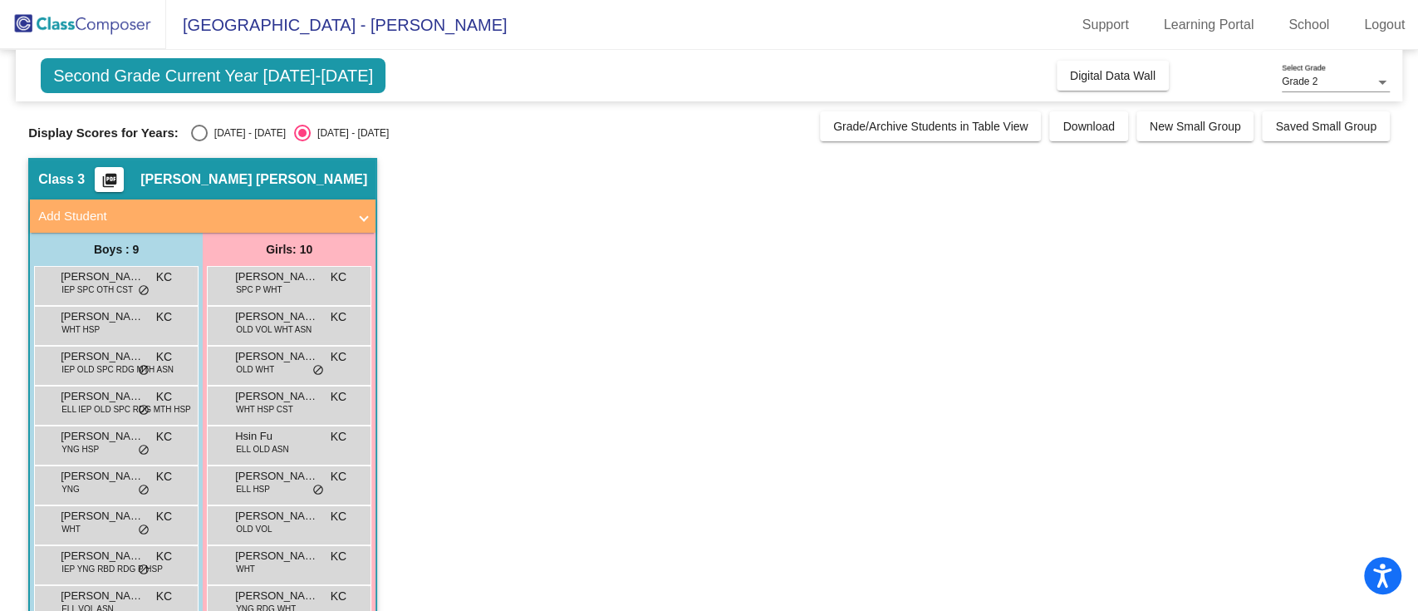
scroll to position [80, 0]
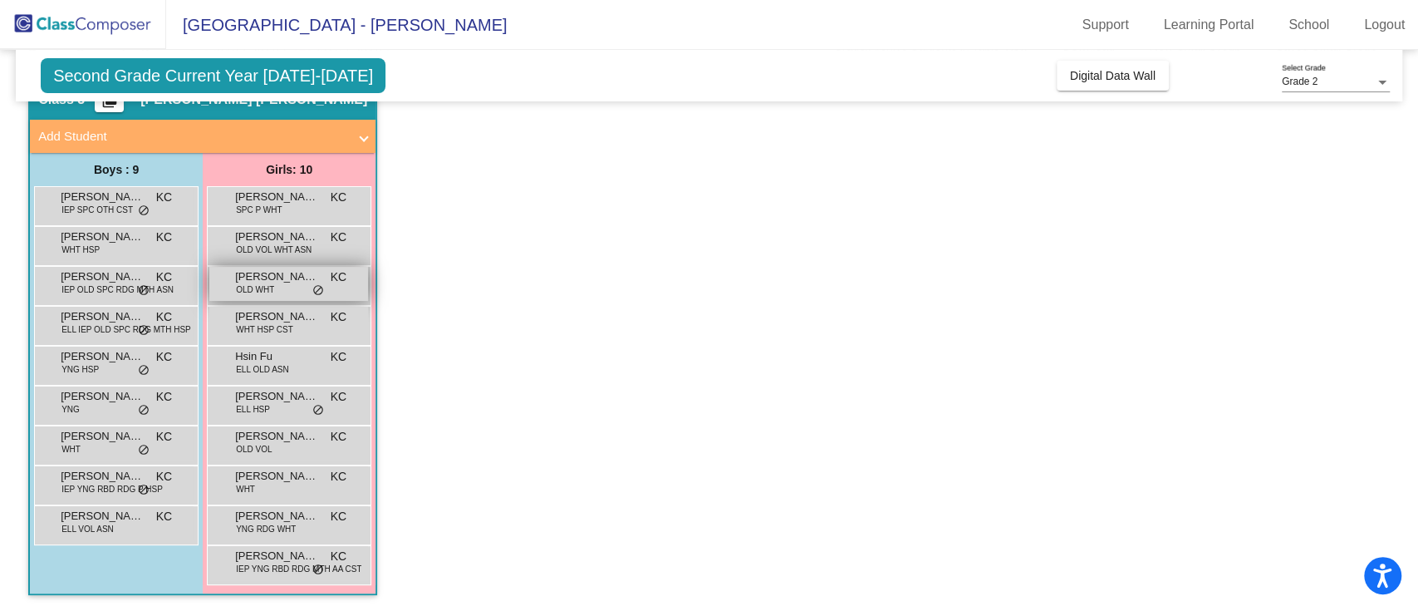
click at [290, 292] on div "[PERSON_NAME] OLD WHT KC lock do_not_disturb_alt" at bounding box center [288, 284] width 159 height 34
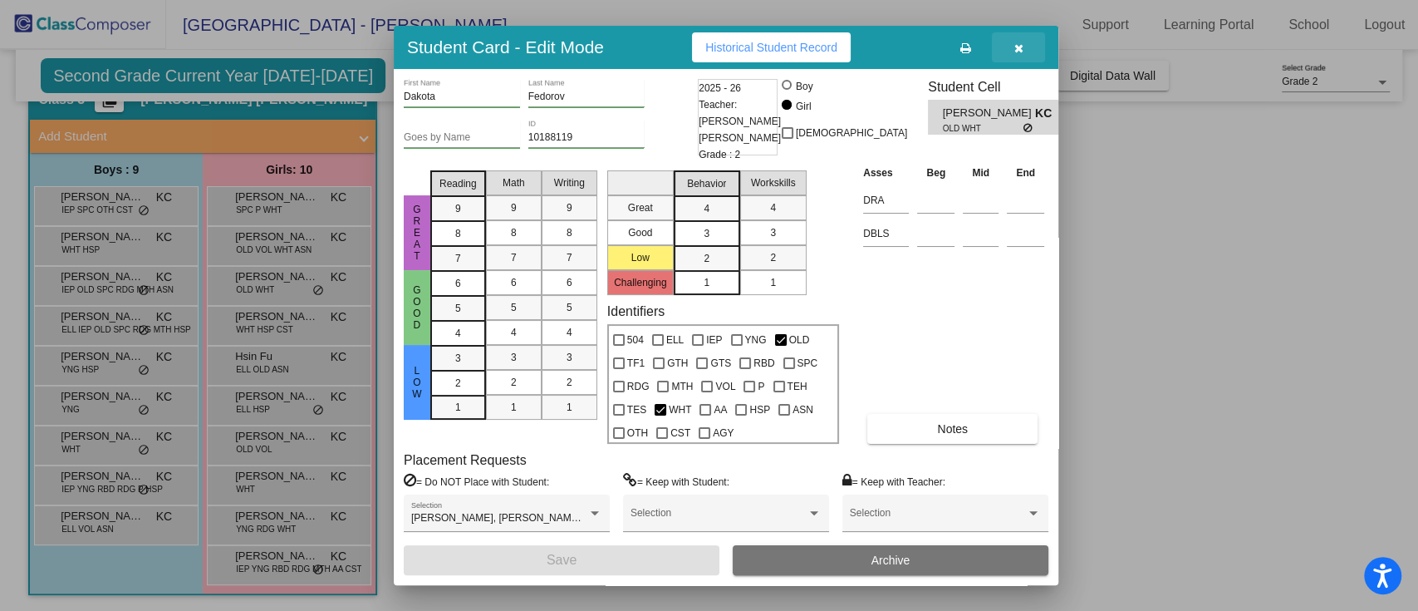
click at [1017, 56] on button "button" at bounding box center [1018, 47] width 53 height 30
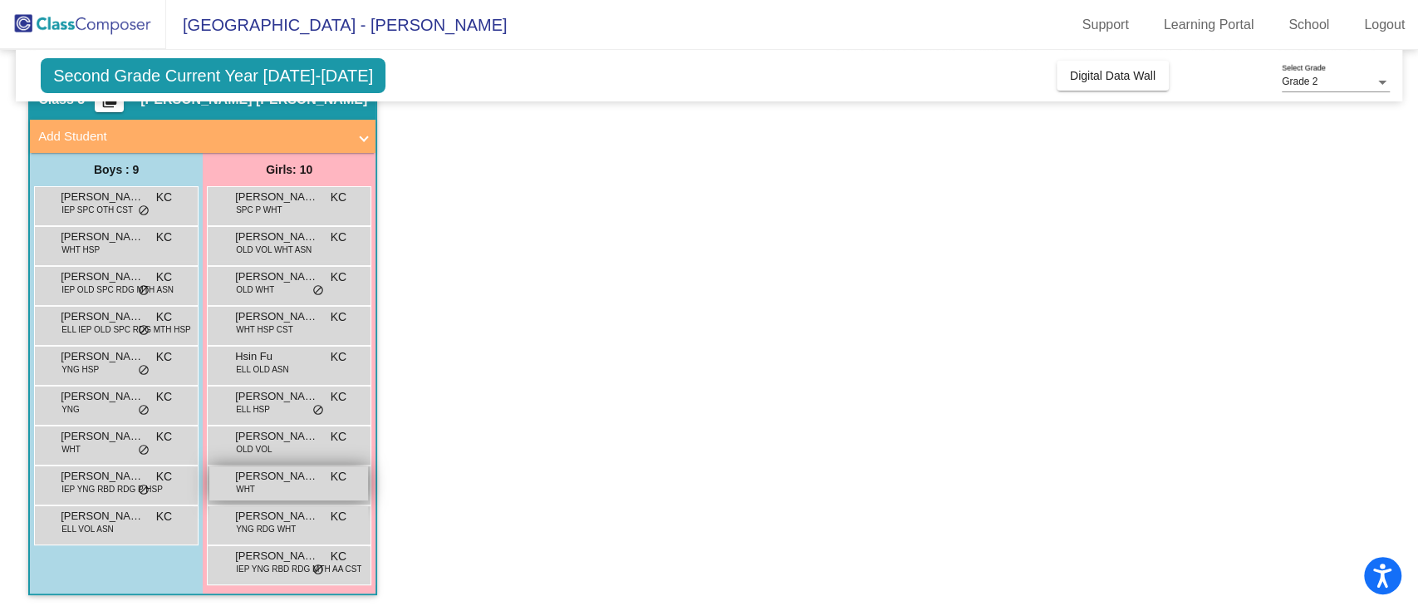
click at [279, 489] on div "Millie Maruniak WHT KC lock do_not_disturb_alt" at bounding box center [288, 483] width 159 height 34
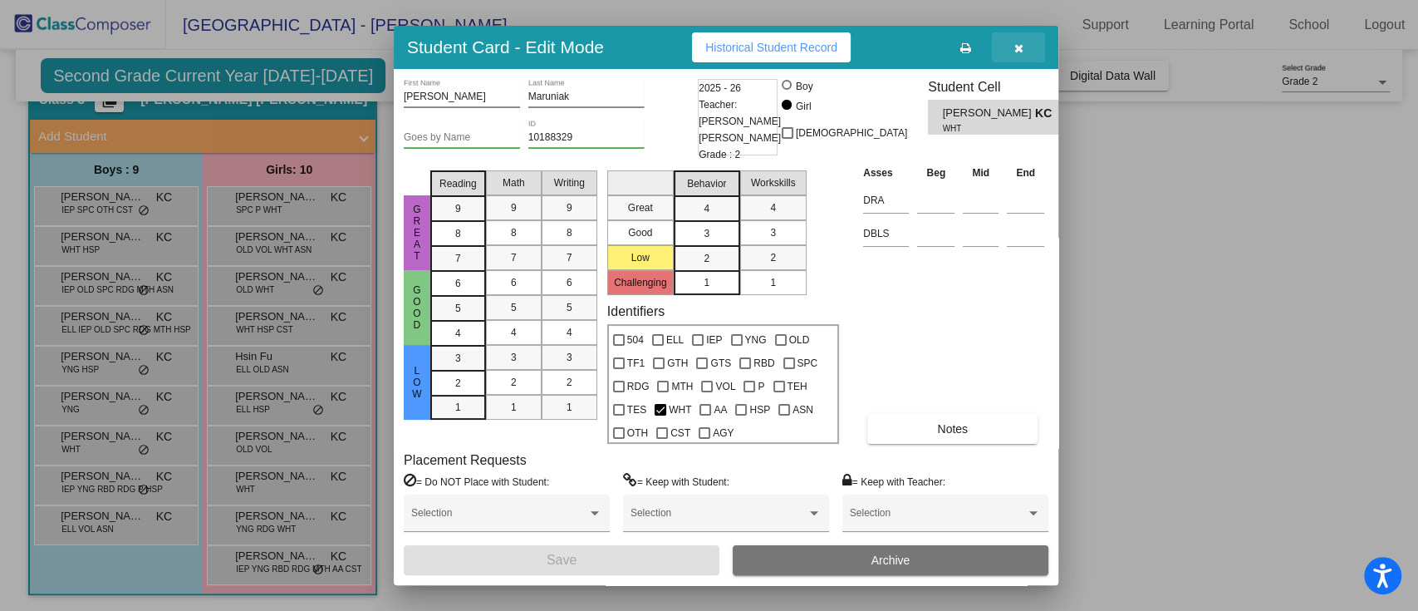
click at [1036, 47] on button "button" at bounding box center [1018, 47] width 53 height 30
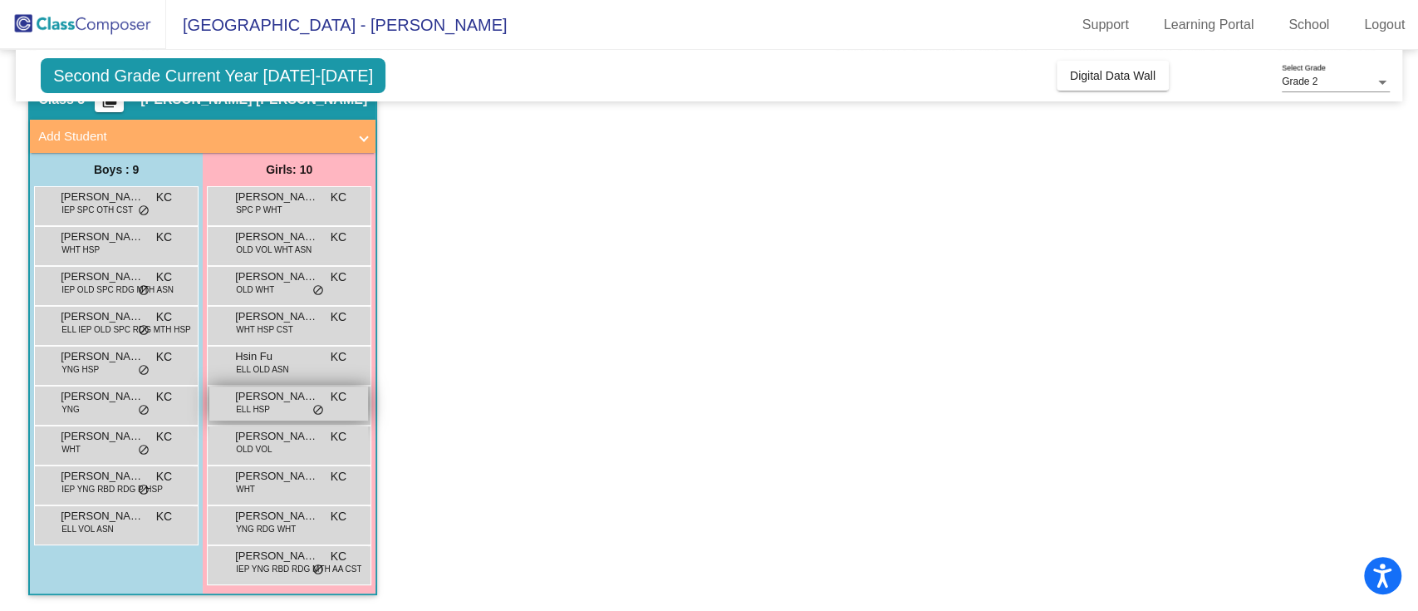
click at [306, 409] on div "Ivanna Morales-Toledo ELL HSP KC lock do_not_disturb_alt" at bounding box center [288, 403] width 159 height 34
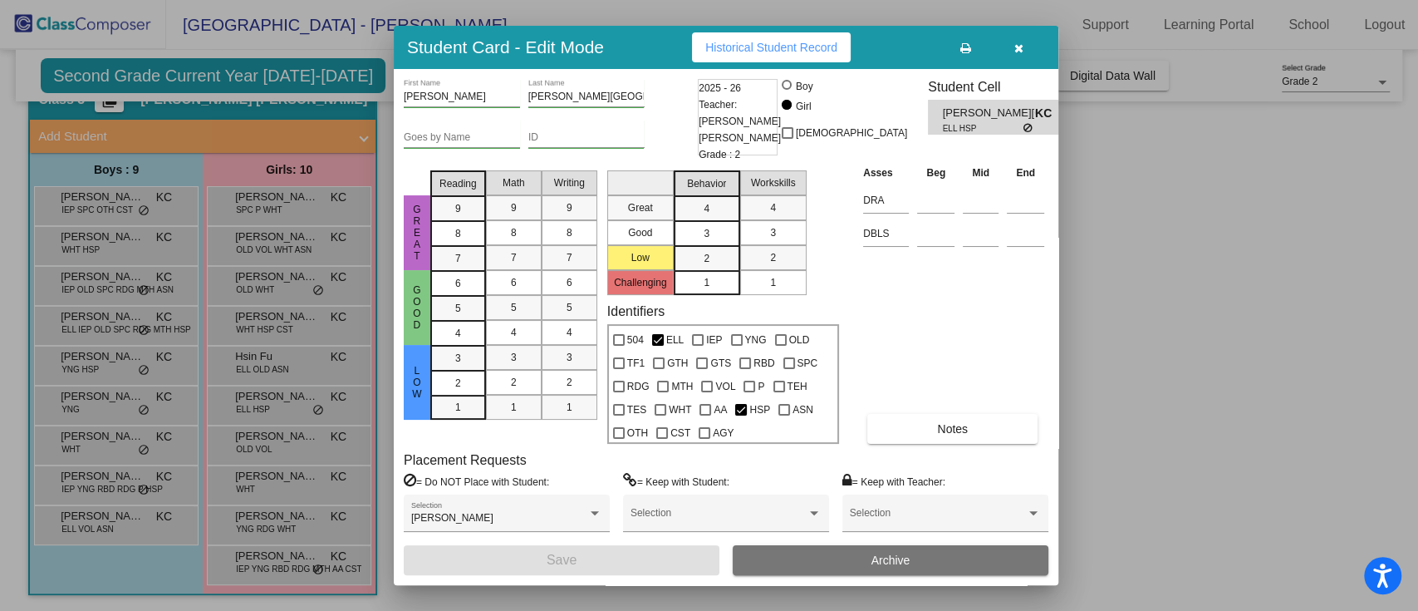
click at [1083, 172] on div at bounding box center [709, 305] width 1418 height 611
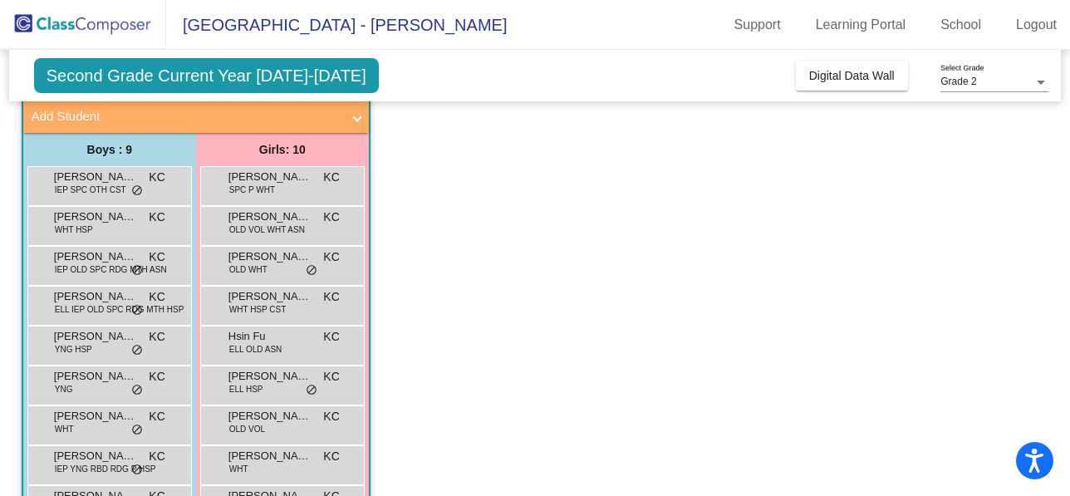
scroll to position [101, 0]
click at [286, 210] on span "[PERSON_NAME]" at bounding box center [269, 216] width 83 height 17
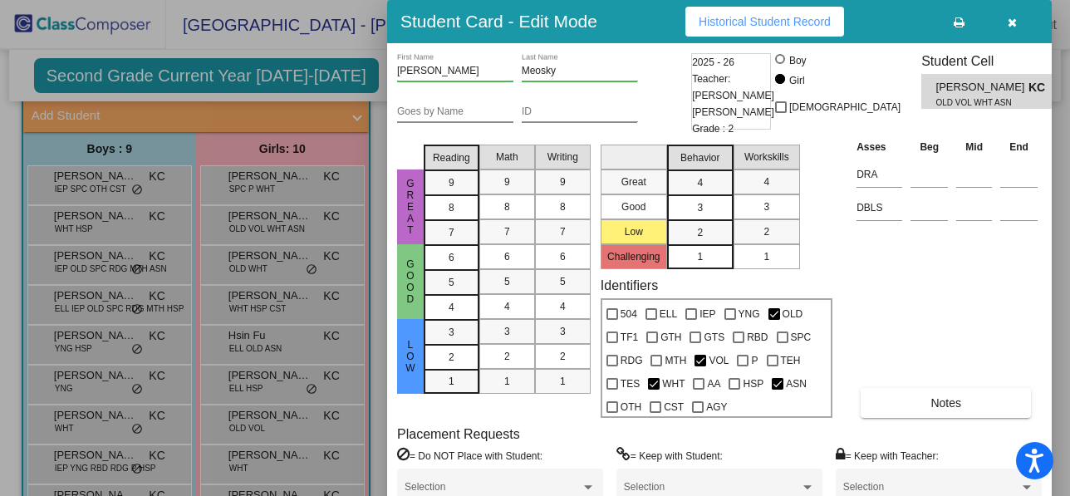
click at [300, 336] on div at bounding box center [535, 248] width 1070 height 496
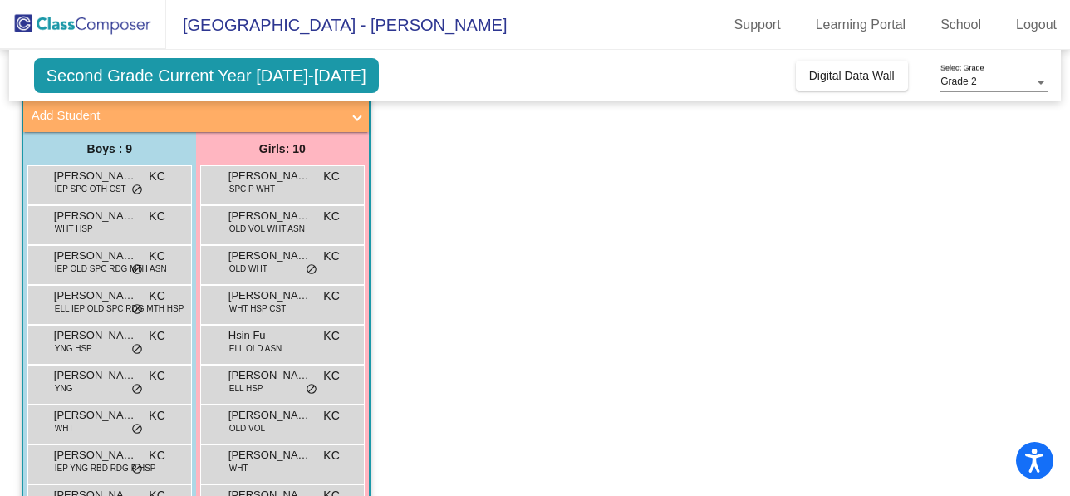
click at [290, 239] on div "Allison Meosky OLD VOL WHT ASN KC lock do_not_disturb_alt" at bounding box center [282, 225] width 164 height 40
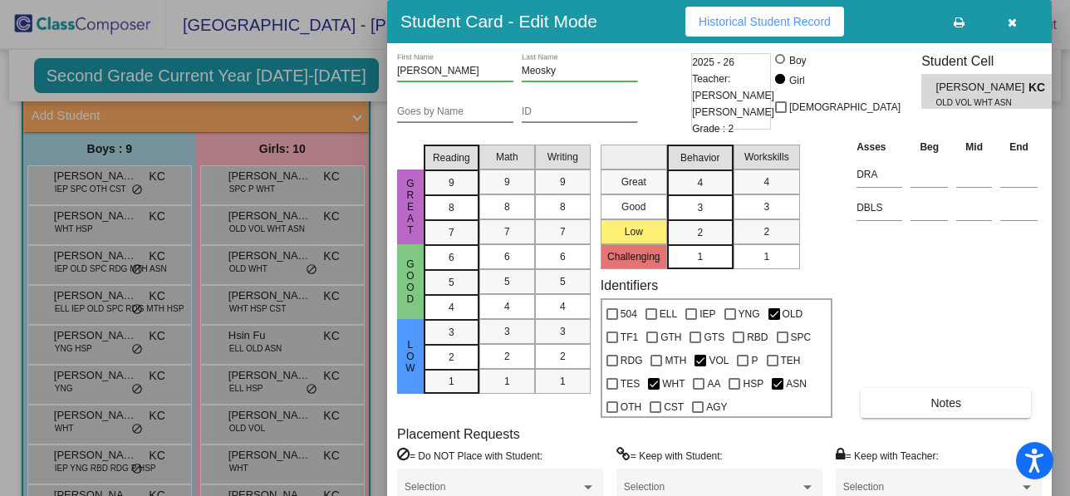
click at [363, 291] on div at bounding box center [535, 248] width 1070 height 496
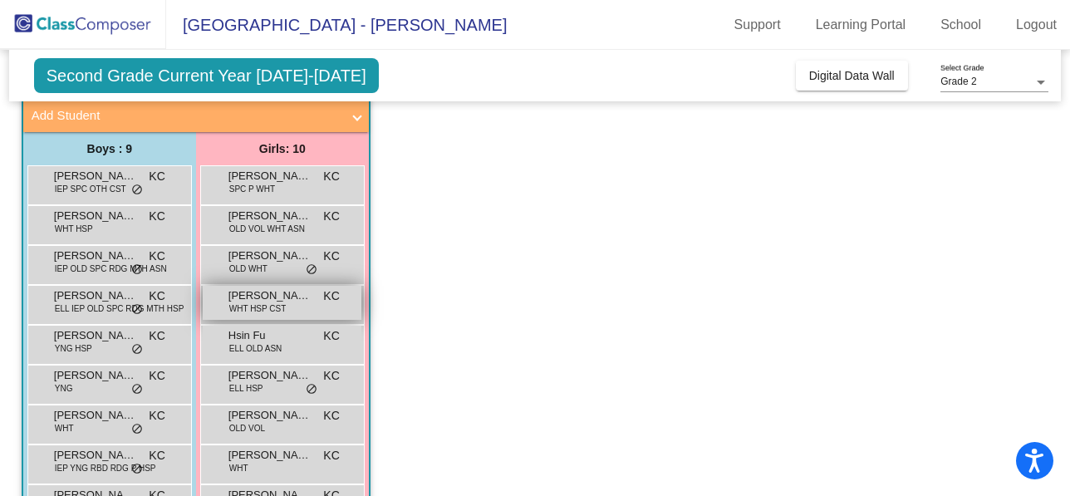
scroll to position [194, 0]
